Goal: Task Accomplishment & Management: Manage account settings

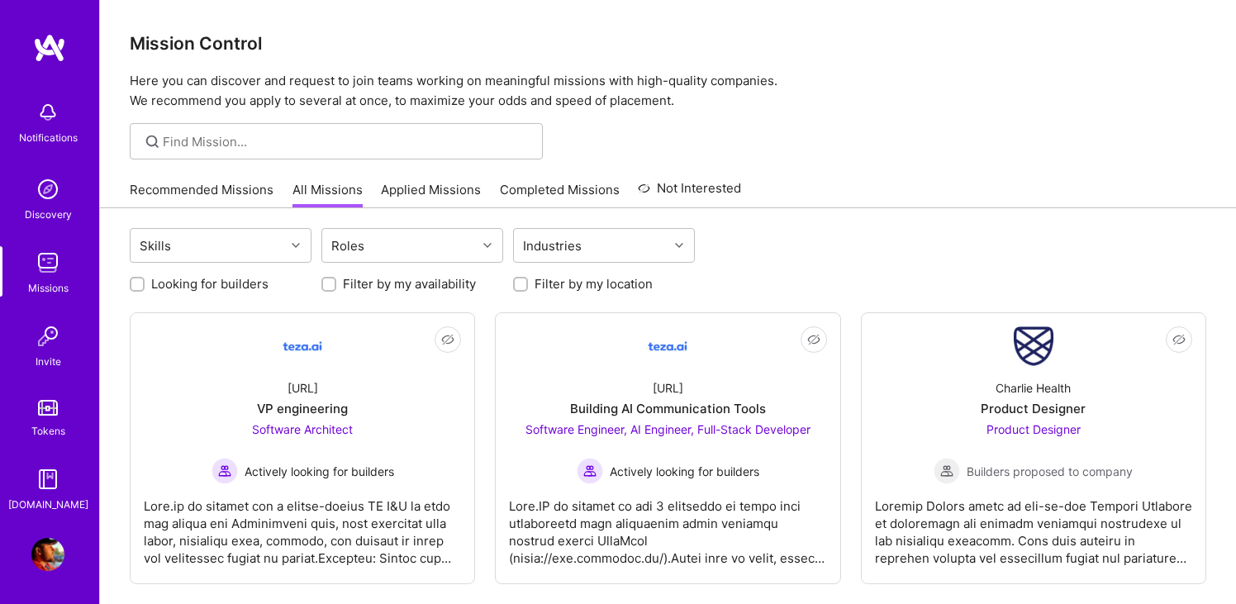
click at [48, 261] on img at bounding box center [47, 262] width 33 height 33
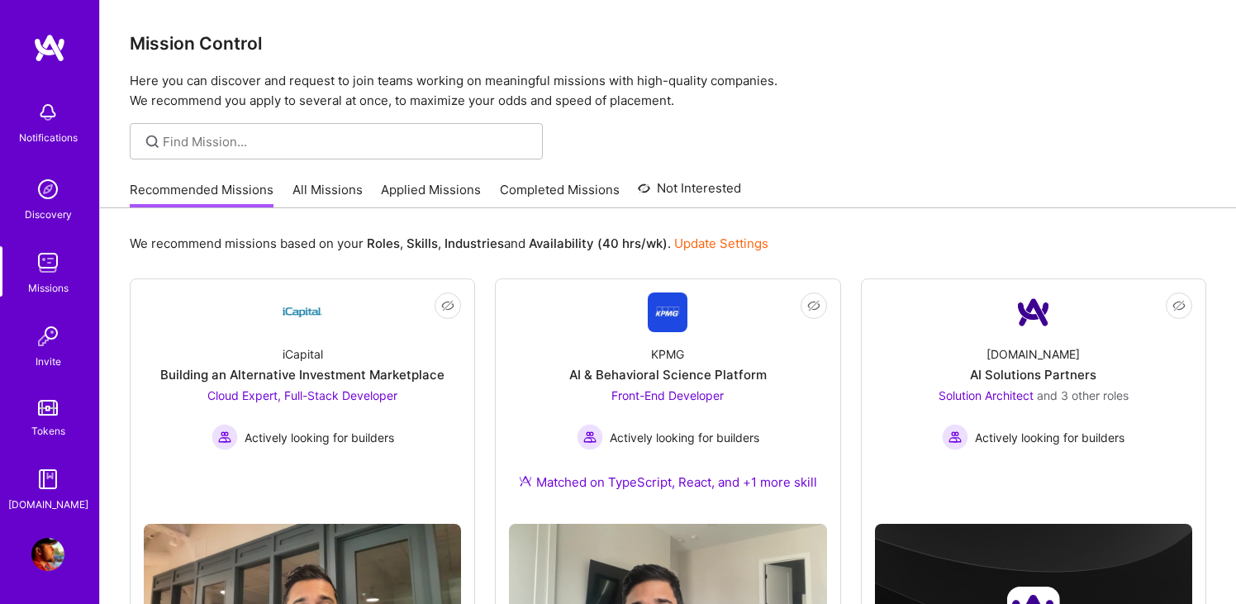
click at [458, 193] on link "Applied Missions" at bounding box center [431, 194] width 100 height 27
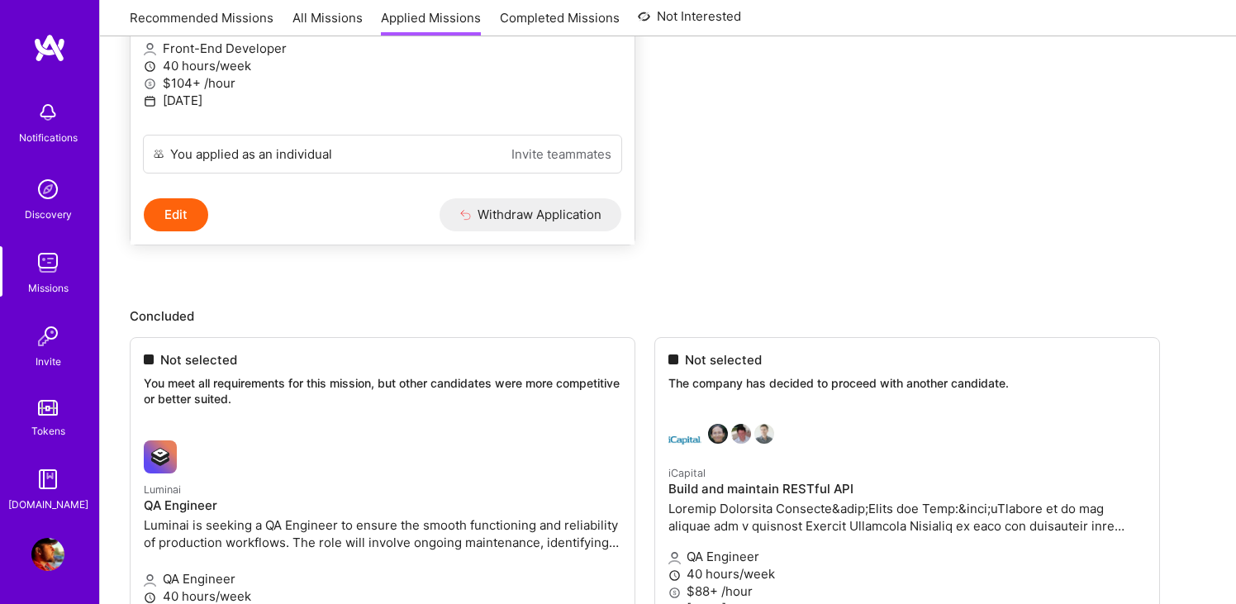
scroll to position [472, 0]
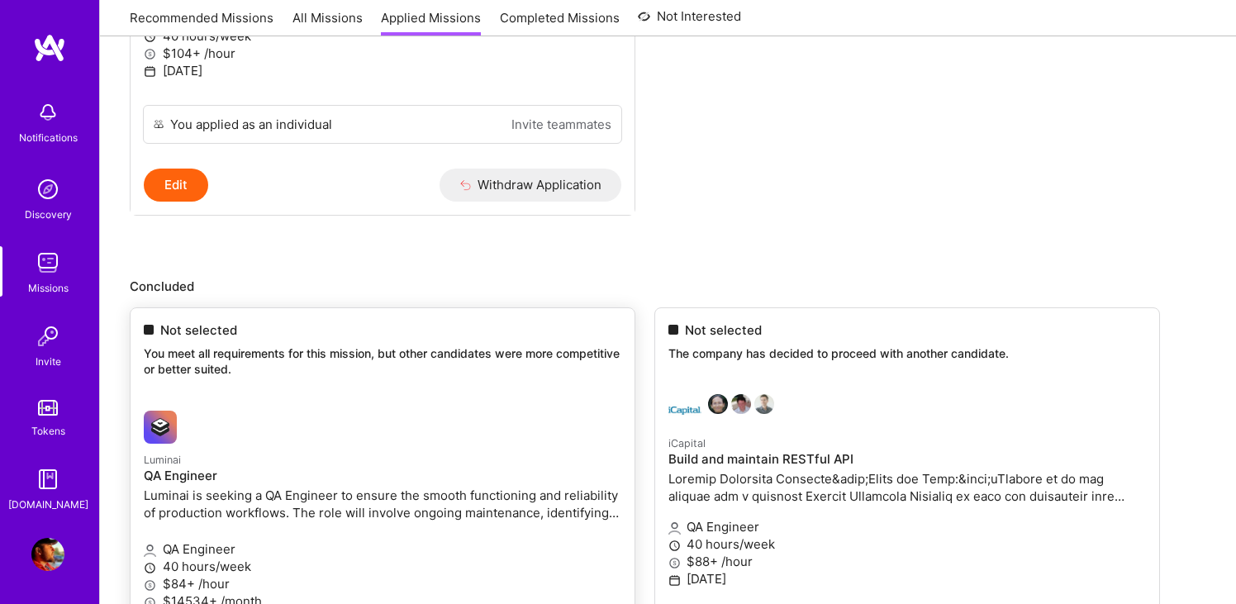
click at [220, 371] on p "You meet all requirements for this mission, but other candidates were more comp…" at bounding box center [383, 361] width 478 height 32
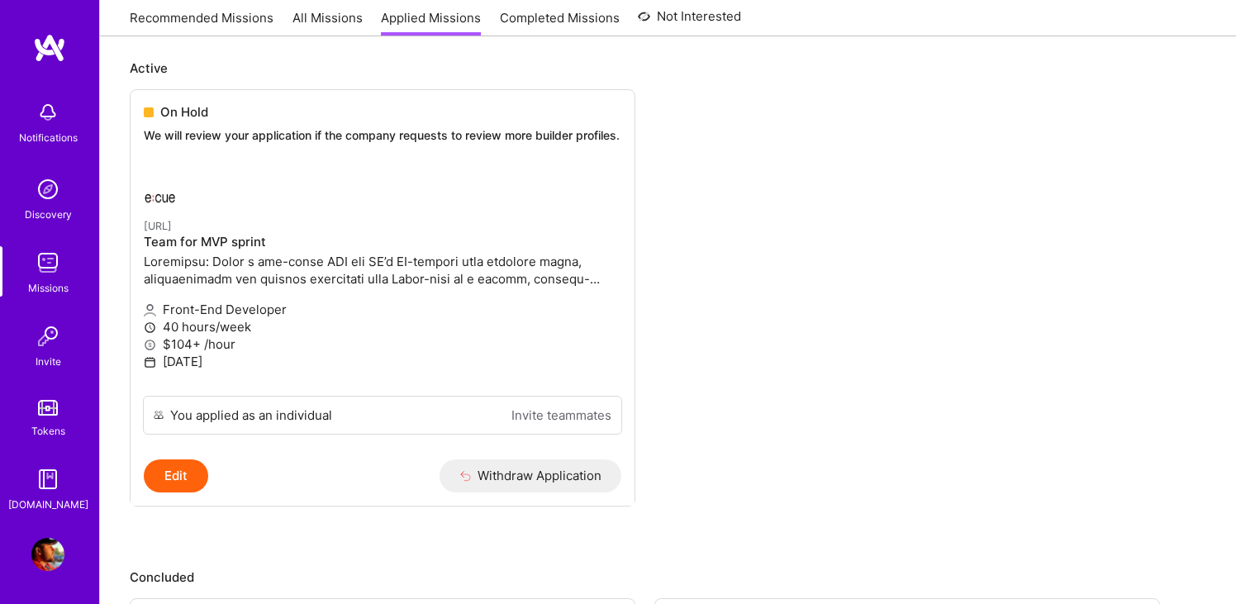
scroll to position [0, 0]
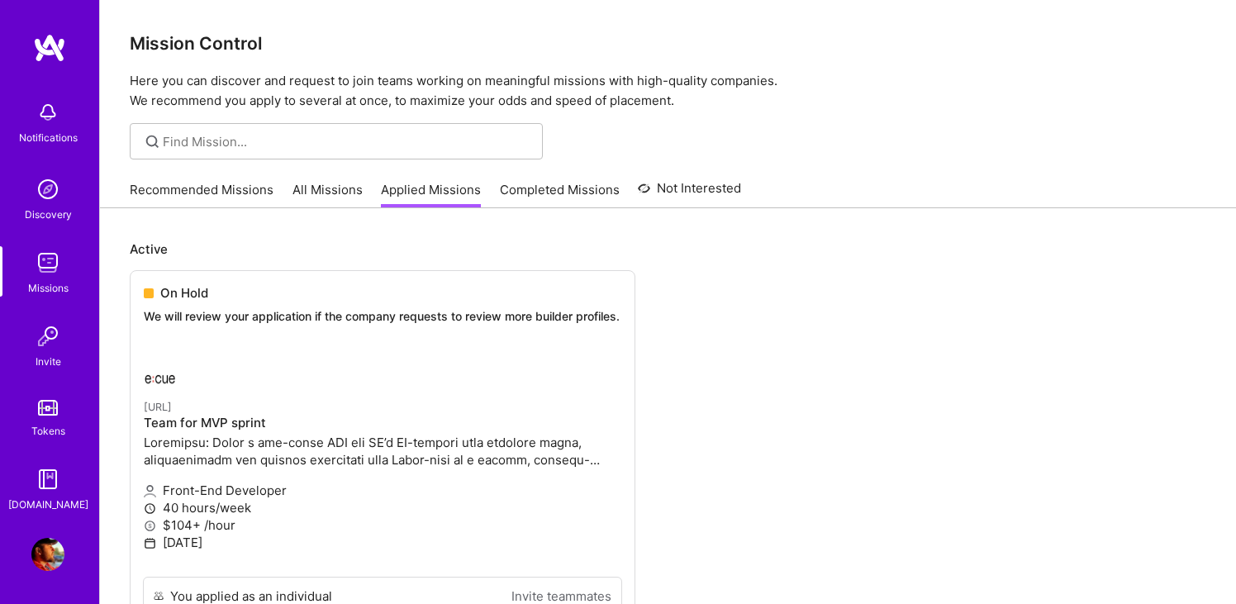
click at [341, 186] on link "All Missions" at bounding box center [328, 194] width 70 height 27
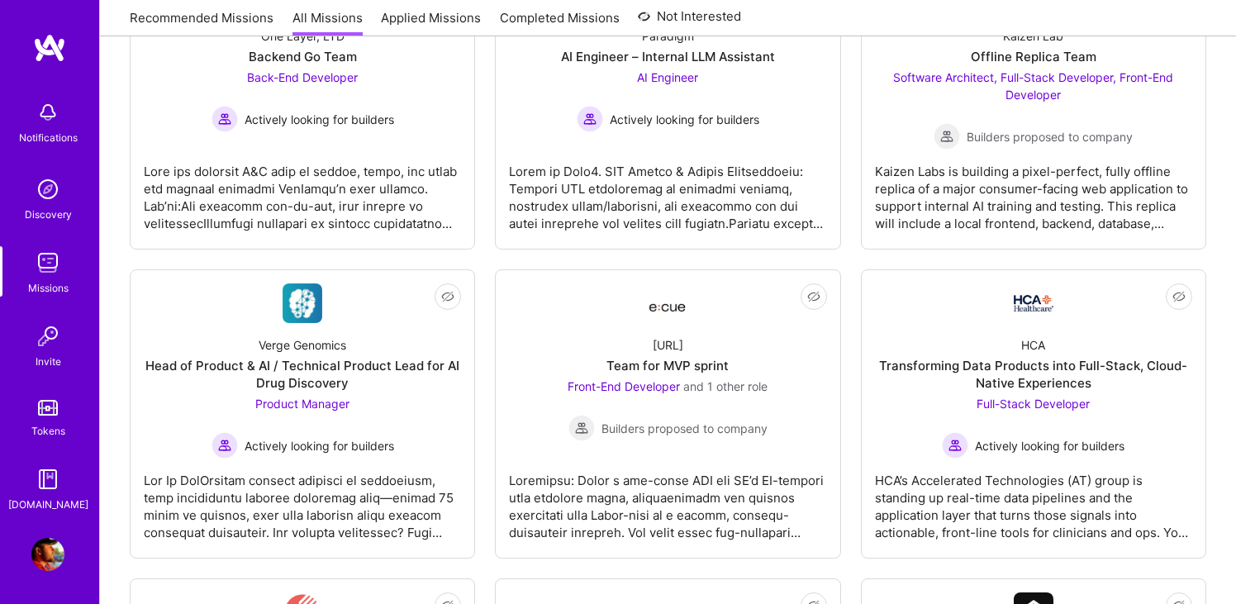
scroll to position [1573, 0]
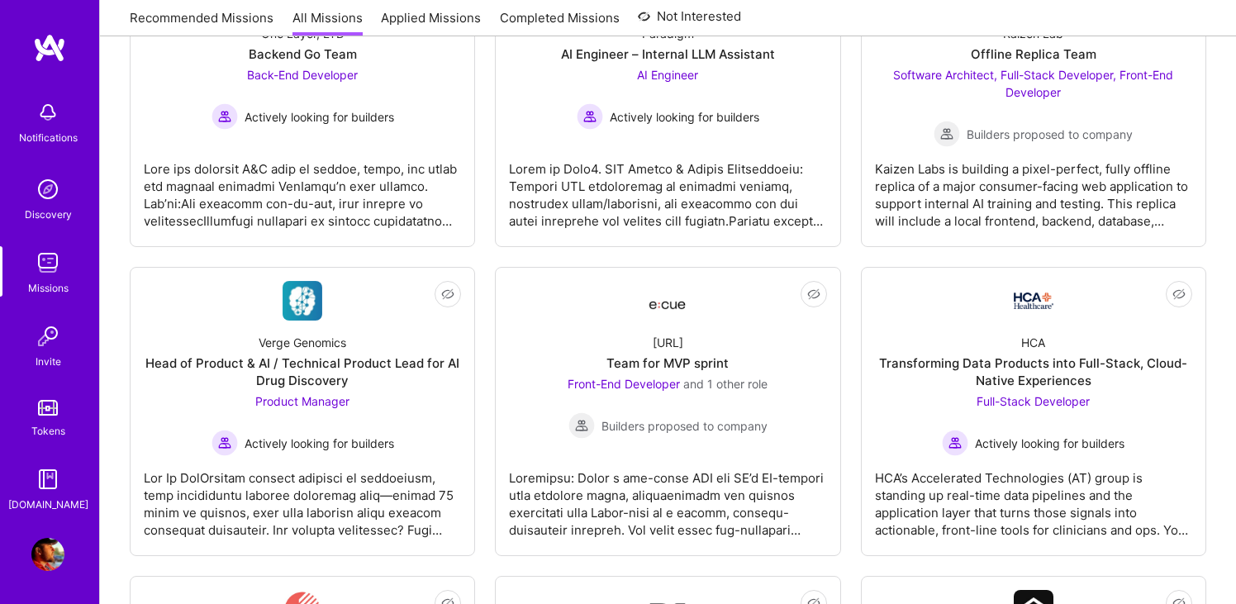
click at [40, 258] on img at bounding box center [47, 262] width 33 height 33
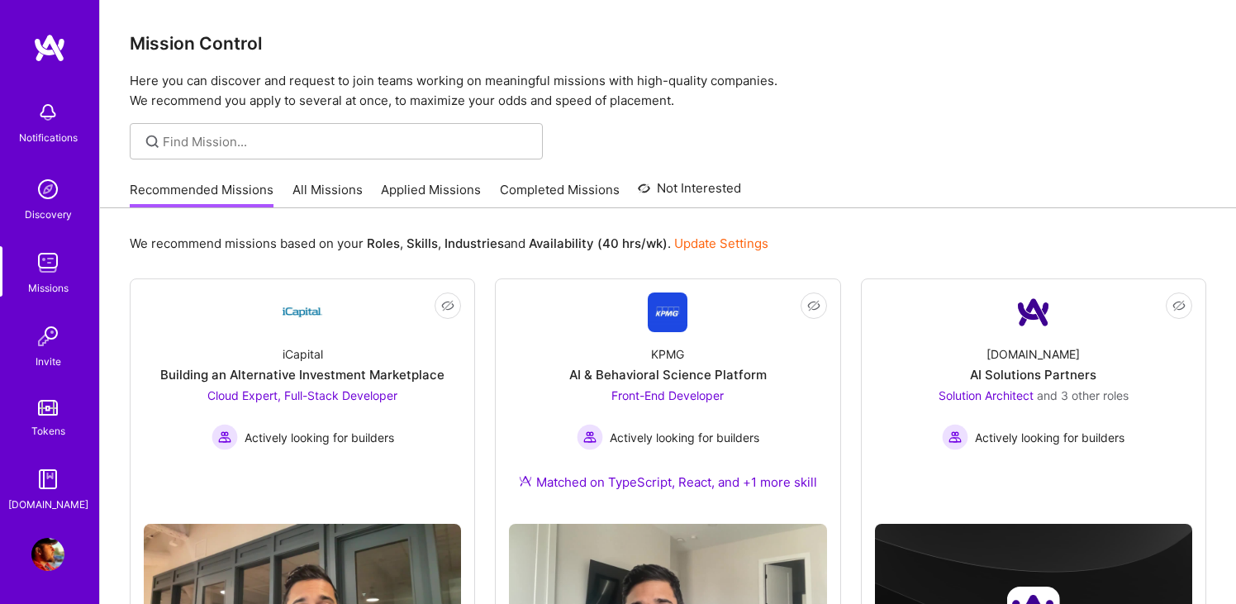
click at [40, 109] on img at bounding box center [47, 112] width 33 height 33
click at [40, 109] on div "Notifications Discovery Missions Invite Tokens [DOMAIN_NAME]" at bounding box center [49, 303] width 99 height 421
click at [60, 263] on img at bounding box center [47, 262] width 33 height 33
click at [51, 260] on img at bounding box center [47, 262] width 33 height 33
click at [58, 191] on img at bounding box center [47, 189] width 33 height 33
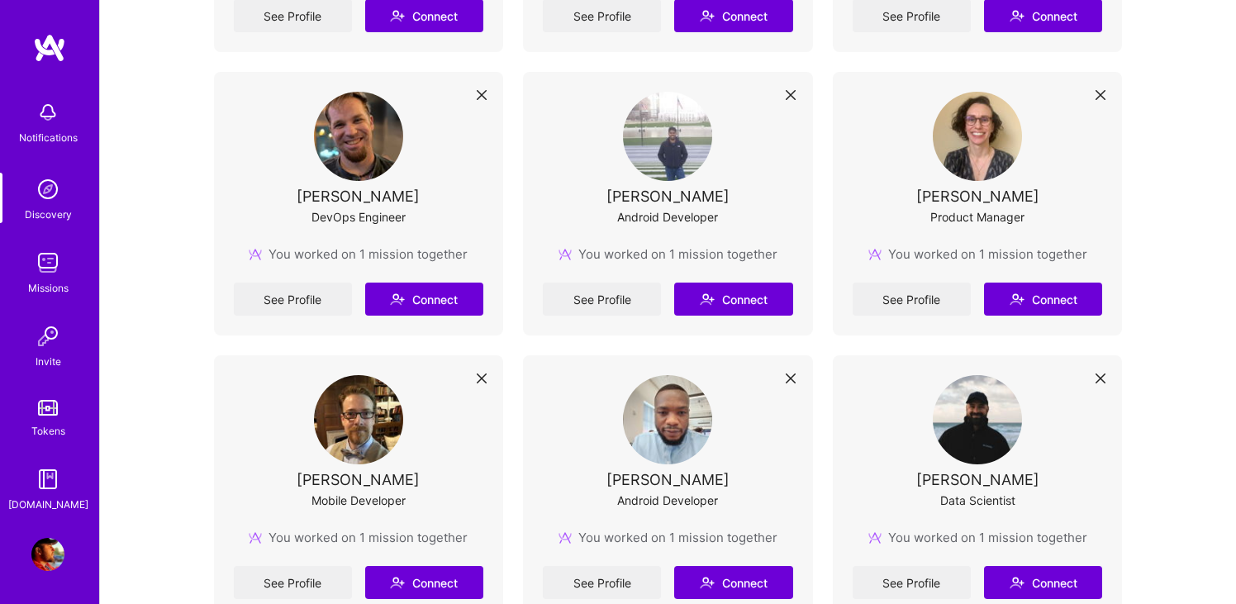
scroll to position [2784, 0]
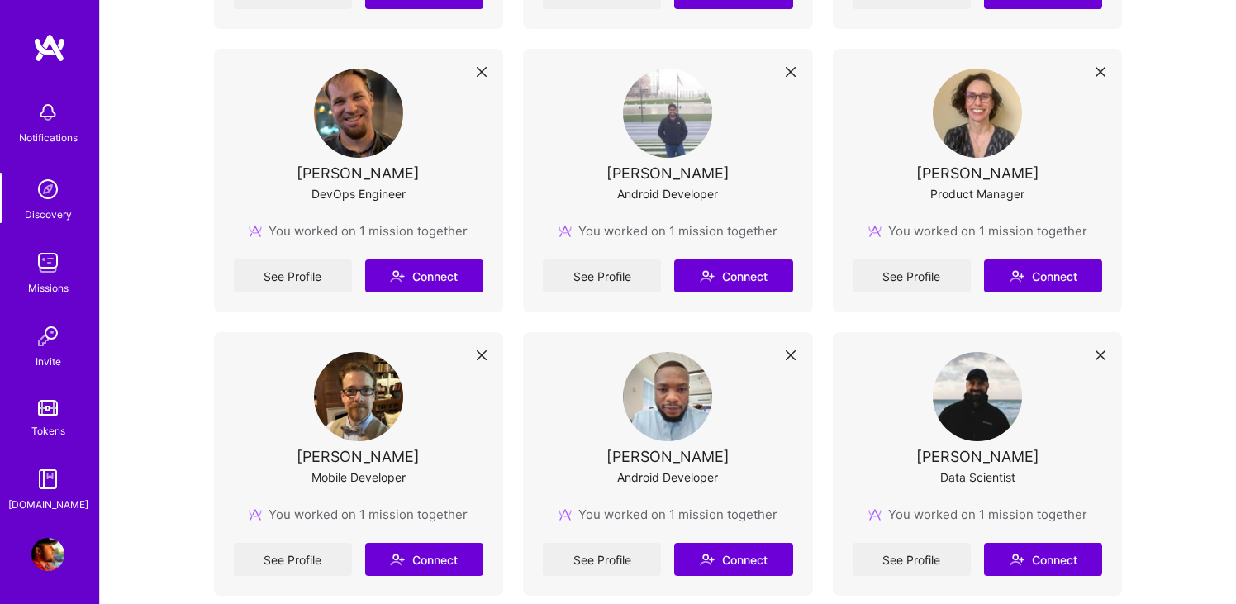
click at [49, 551] on img at bounding box center [47, 554] width 33 height 33
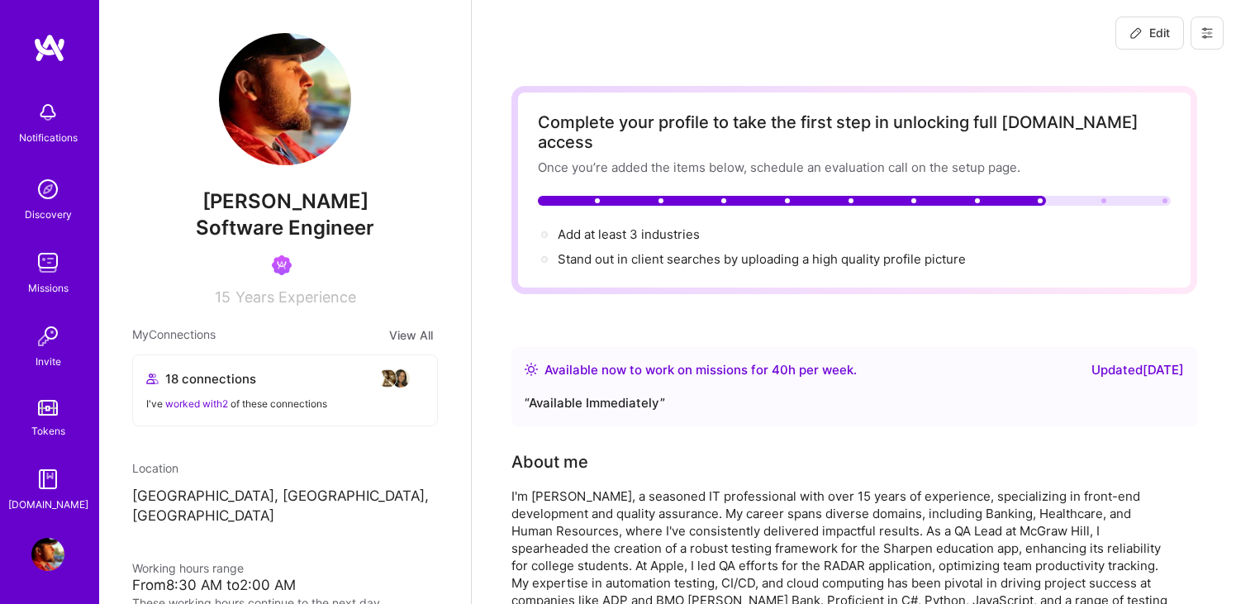
click at [287, 113] on img at bounding box center [285, 99] width 132 height 132
click at [1168, 40] on span "Edit" at bounding box center [1150, 33] width 40 height 17
select select "US"
select select "Right Now"
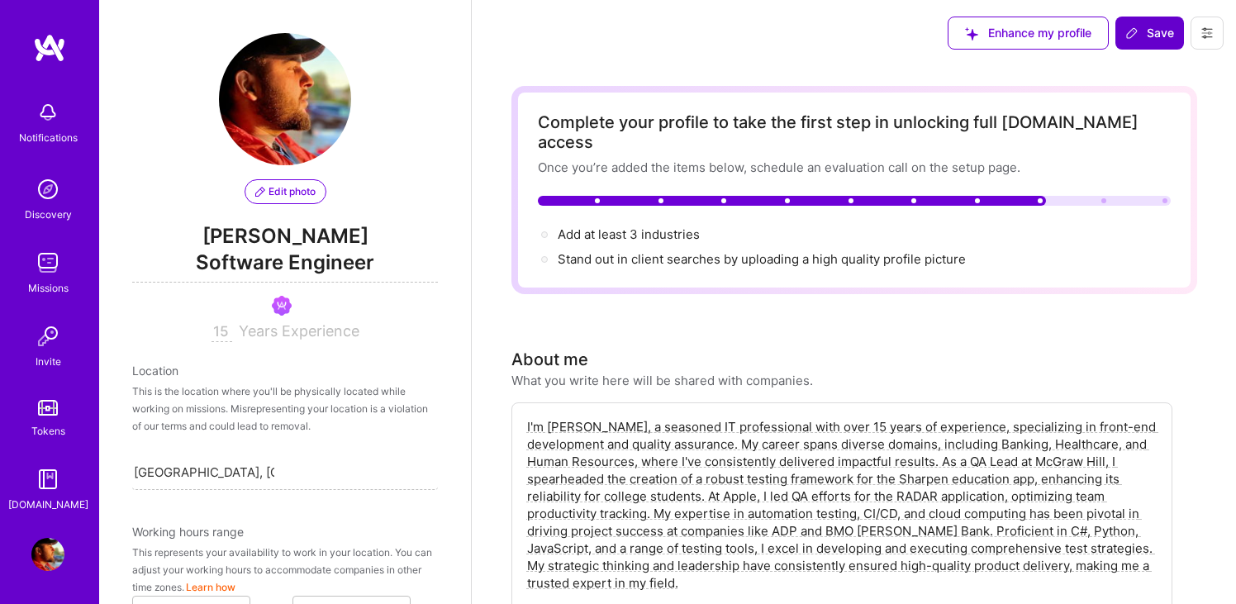
scroll to position [865, 0]
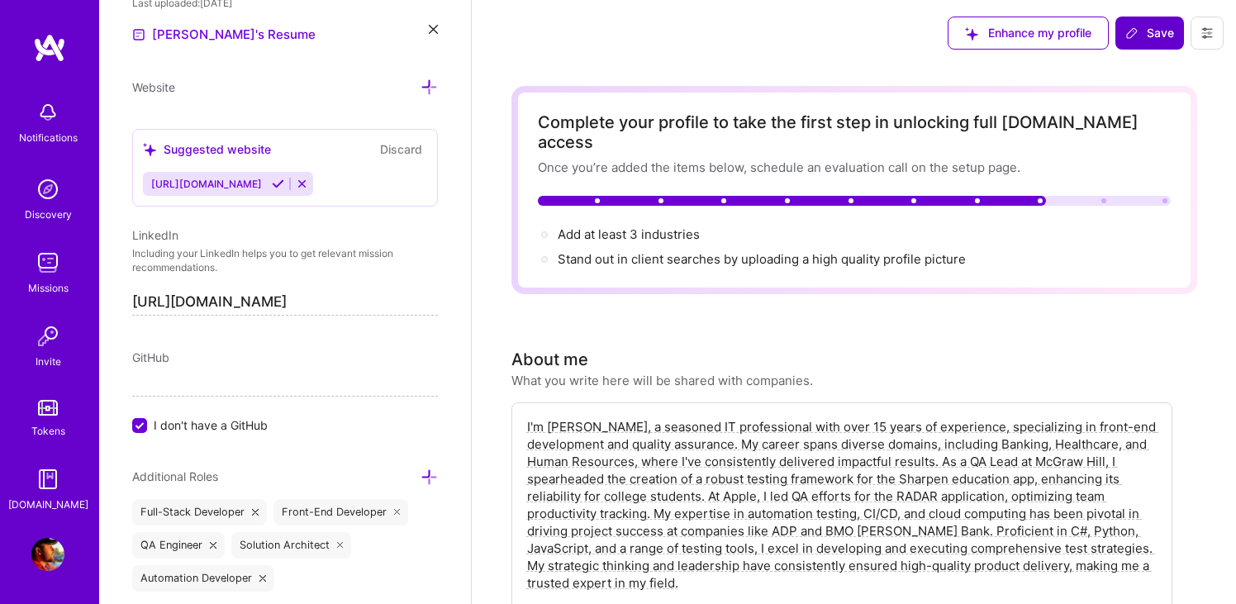
click at [1182, 36] on button "Save" at bounding box center [1150, 33] width 69 height 33
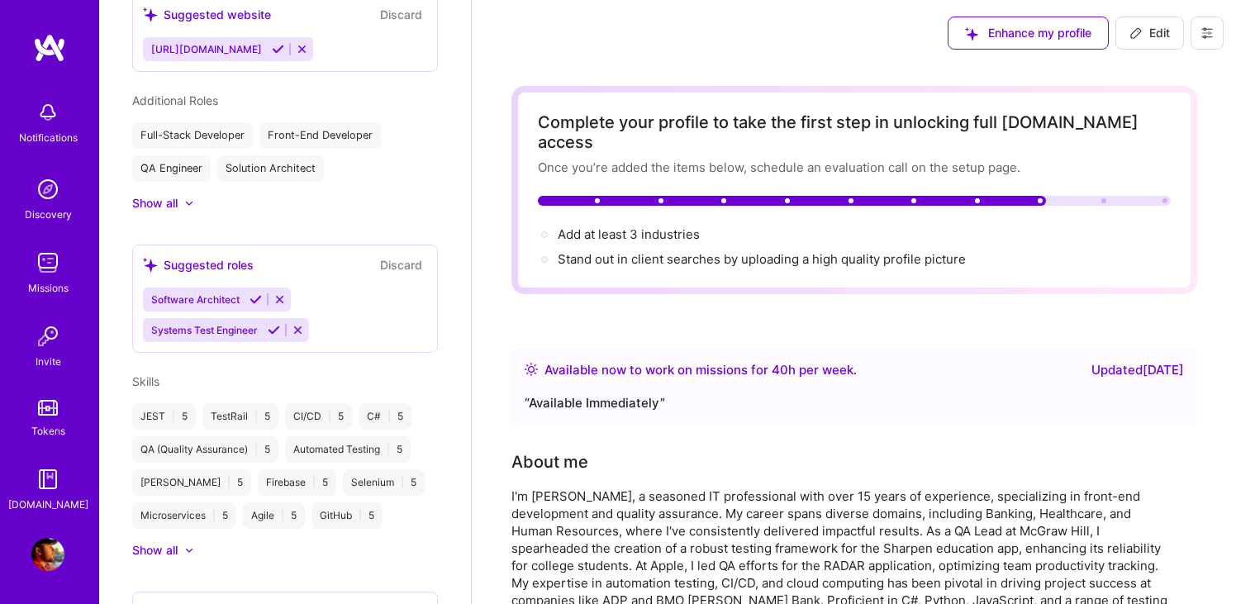
scroll to position [762, 0]
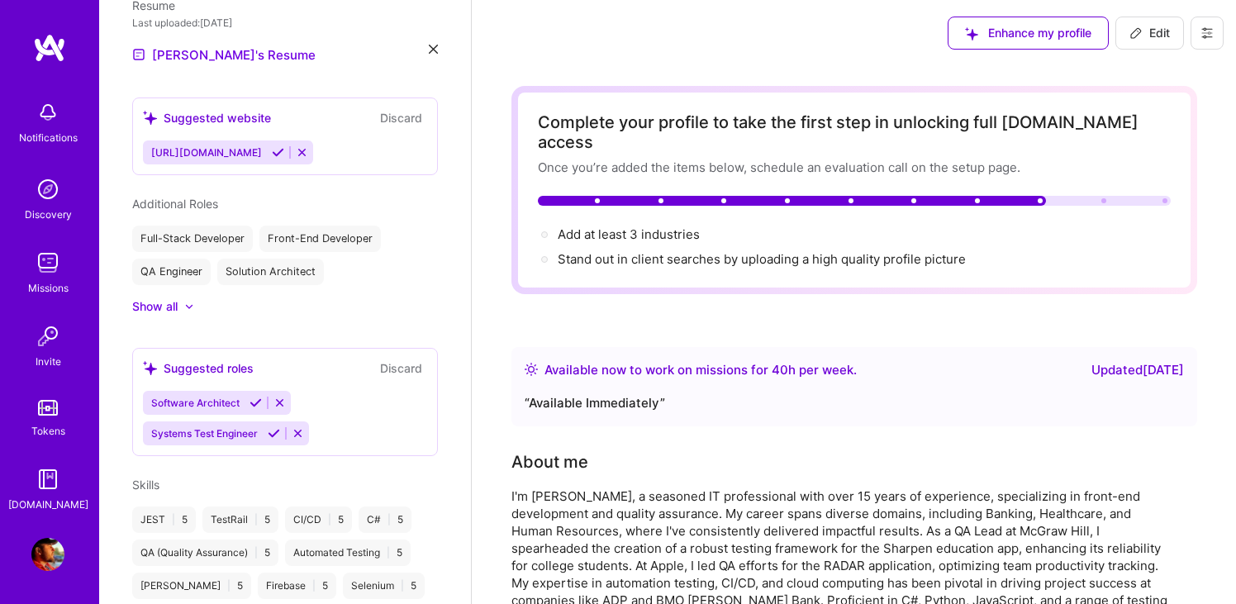
click at [47, 249] on img at bounding box center [47, 262] width 33 height 33
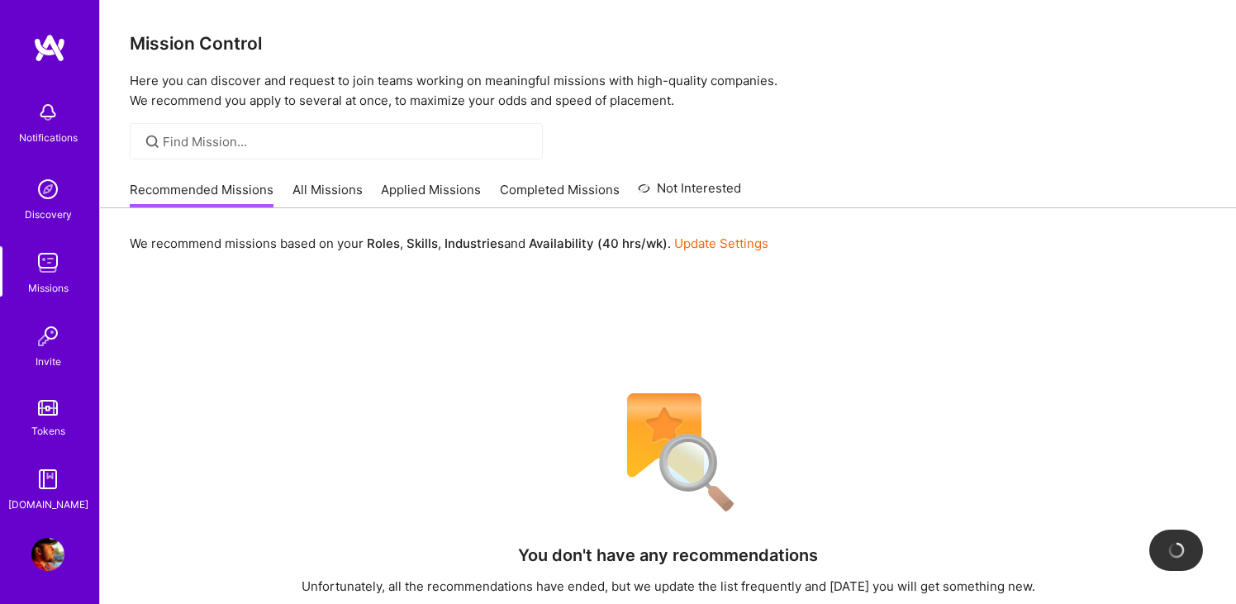
click at [47, 264] on img at bounding box center [47, 262] width 33 height 33
click at [331, 188] on link "All Missions" at bounding box center [328, 194] width 70 height 27
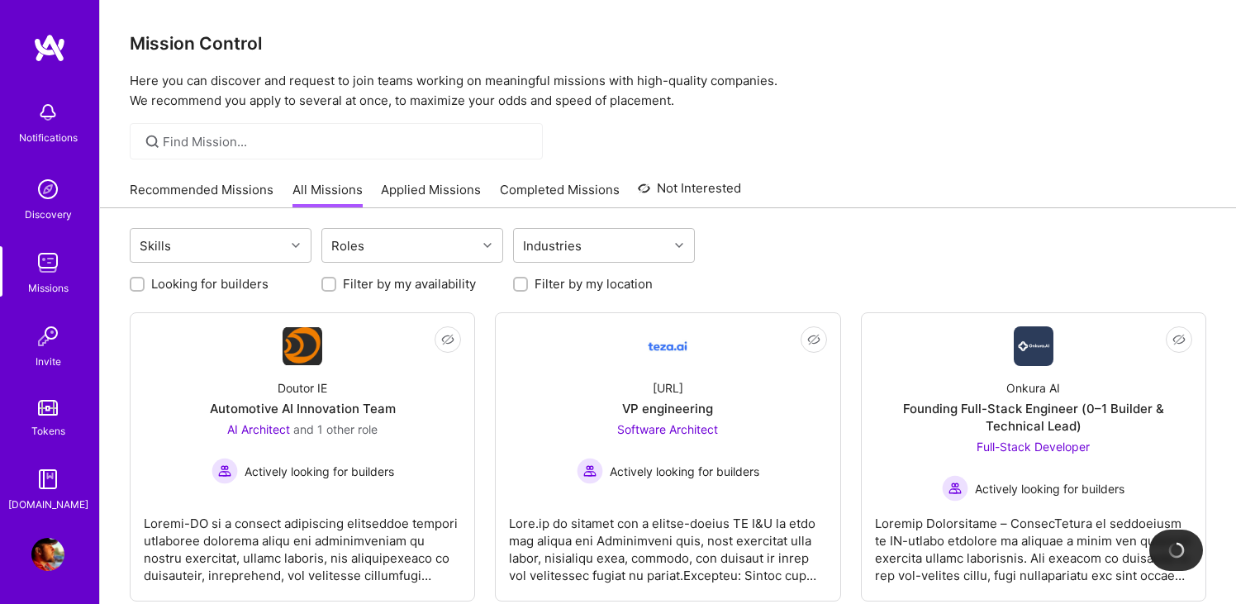
click at [194, 177] on div "Recommended Missions All Missions Applied Missions Completed Missions Not Inter…" at bounding box center [435, 190] width 611 height 36
click at [195, 186] on link "Recommended Missions" at bounding box center [202, 194] width 144 height 27
